Goal: Navigation & Orientation: Find specific page/section

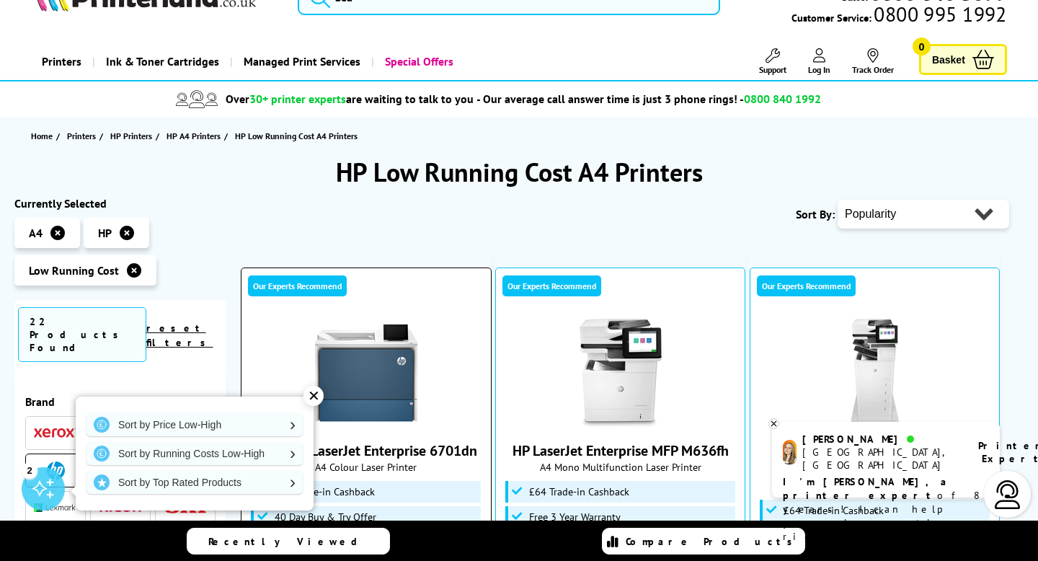
scroll to position [40, 0]
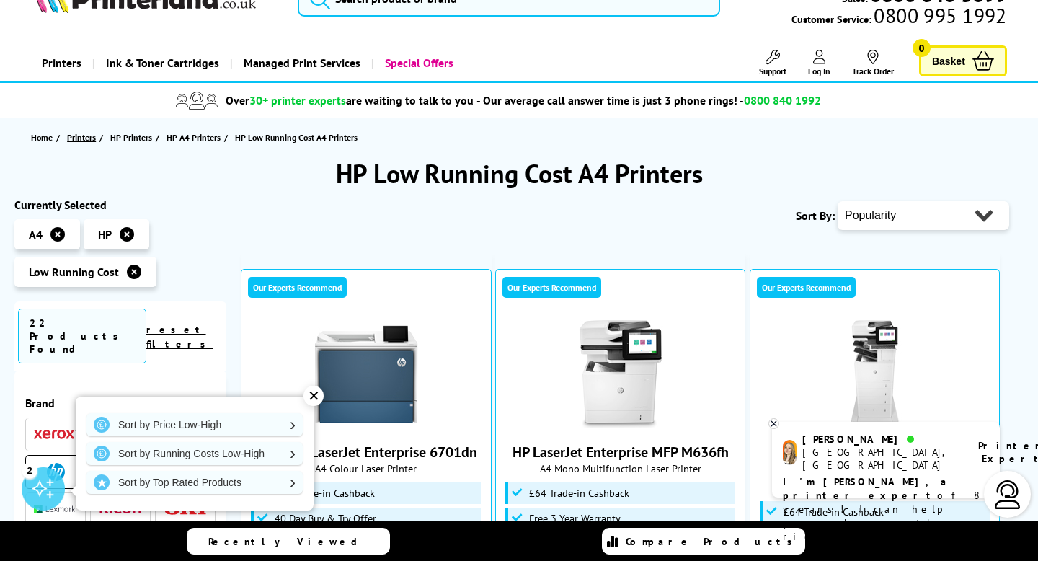
click at [89, 136] on span "Printers" at bounding box center [81, 137] width 29 height 15
